Goal: Task Accomplishment & Management: Manage account settings

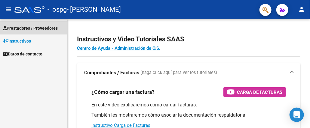
click at [47, 28] on span "Prestadores / Proveedores" at bounding box center [30, 28] width 55 height 7
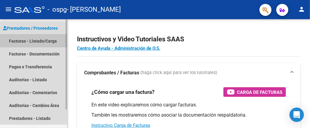
click at [50, 41] on link "Facturas - Listado/Carga" at bounding box center [33, 41] width 67 height 13
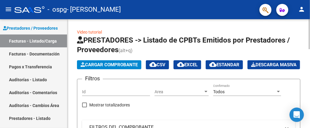
click at [309, 49] on div at bounding box center [309, 34] width 2 height 30
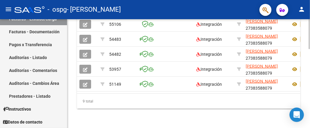
click at [309, 114] on div at bounding box center [309, 113] width 2 height 30
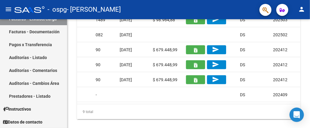
drag, startPoint x: 169, startPoint y: 95, endPoint x: 160, endPoint y: 15, distance: 79.8
click at [160, 15] on div "menu - ospg - [PERSON_NAME] person Prestadores / Proveedores Facturas - Listado…" at bounding box center [155, 64] width 310 height 128
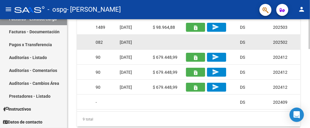
click at [165, 50] on datatable-body-cell at bounding box center [166, 42] width 33 height 15
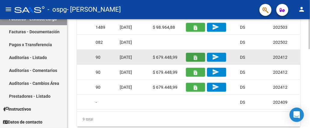
click at [191, 62] on button "button" at bounding box center [195, 57] width 19 height 9
drag, startPoint x: 136, startPoint y: 76, endPoint x: 93, endPoint y: 73, distance: 43.3
click at [93, 65] on div "54483 Integración [PERSON_NAME] 27383588079 Factura C: 4 - 84 $ 98.964,88 [DATE…" at bounding box center [222, 57] width 1266 height 15
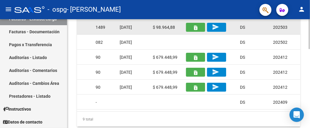
click at [187, 32] on button "button" at bounding box center [195, 27] width 19 height 9
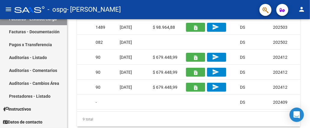
drag, startPoint x: 244, startPoint y: 56, endPoint x: 234, endPoint y: 15, distance: 42.2
click at [234, 15] on div "menu - ospg - [PERSON_NAME] person Prestadores / Proveedores Facturas - Listado…" at bounding box center [155, 64] width 310 height 128
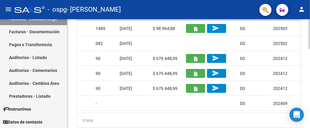
click at [114, 21] on datatable-body-cell "-" at bounding box center [105, 13] width 24 height 15
